Goal: Navigation & Orientation: Find specific page/section

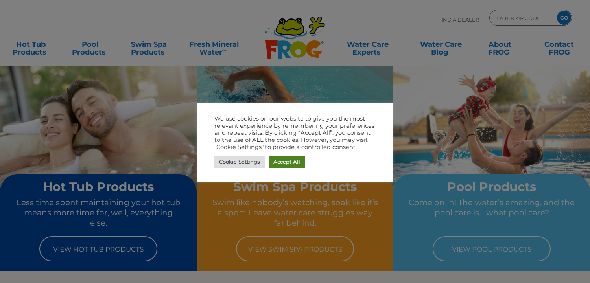
click at [277, 163] on link "Accept All" at bounding box center [286, 162] width 36 height 12
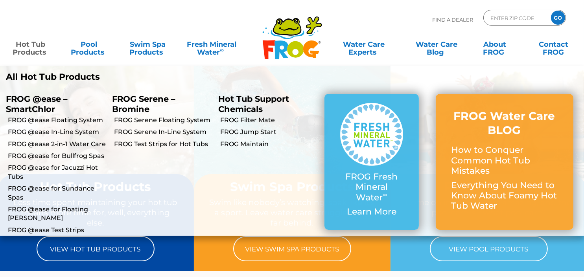
click at [38, 49] on link "Hot Tub Products" at bounding box center [31, 45] width 46 height 16
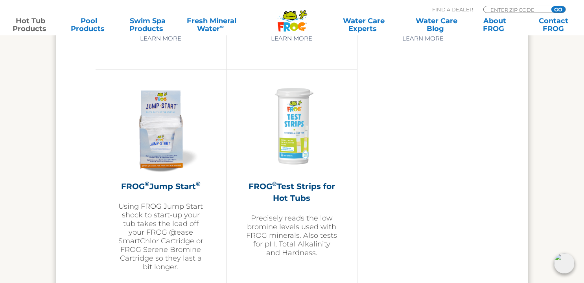
scroll to position [1887, 0]
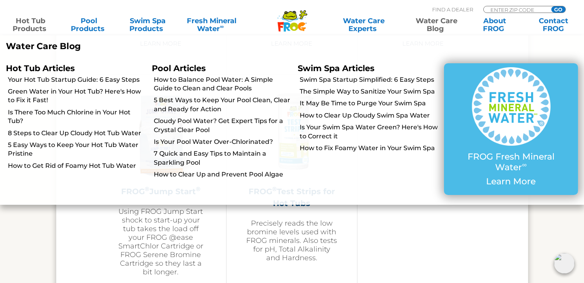
click at [437, 24] on link "Water Care Blog" at bounding box center [437, 25] width 46 height 16
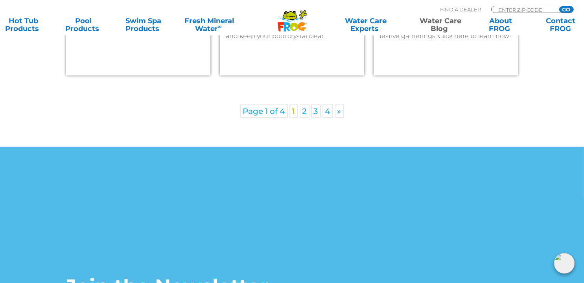
scroll to position [1495, 0]
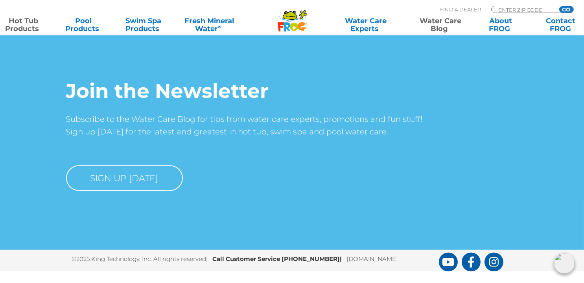
click at [10, 25] on link "Hot Tub Products" at bounding box center [23, 25] width 47 height 16
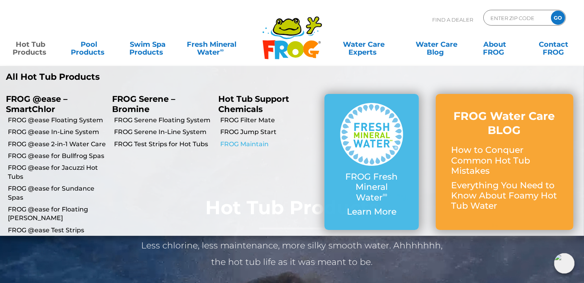
click at [239, 144] on link "FROG Maintain" at bounding box center [269, 144] width 98 height 9
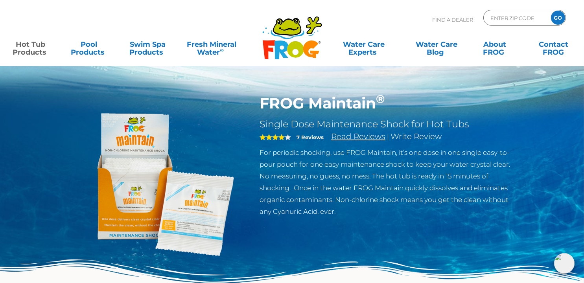
click at [336, 136] on link "Read Reviews" at bounding box center [358, 136] width 54 height 9
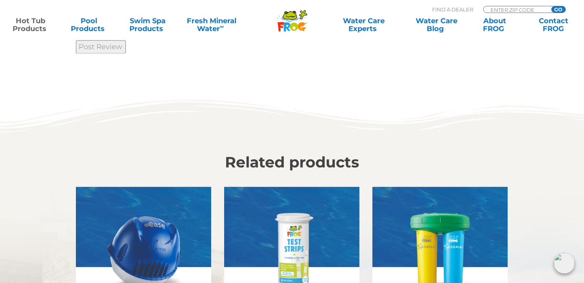
scroll to position [2013, 0]
